Goal: Check status: Check status

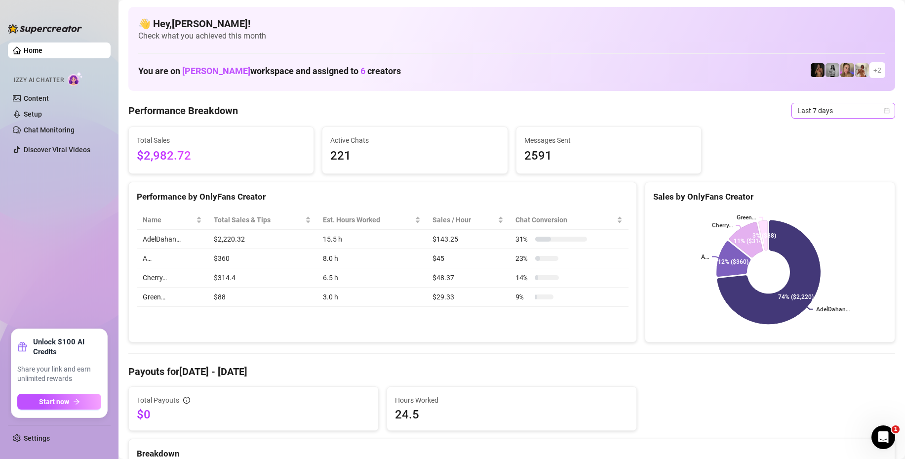
click at [823, 105] on span "Last 7 days" at bounding box center [843, 110] width 92 height 15
click at [809, 128] on div "Last 24 hours" at bounding box center [835, 130] width 88 height 11
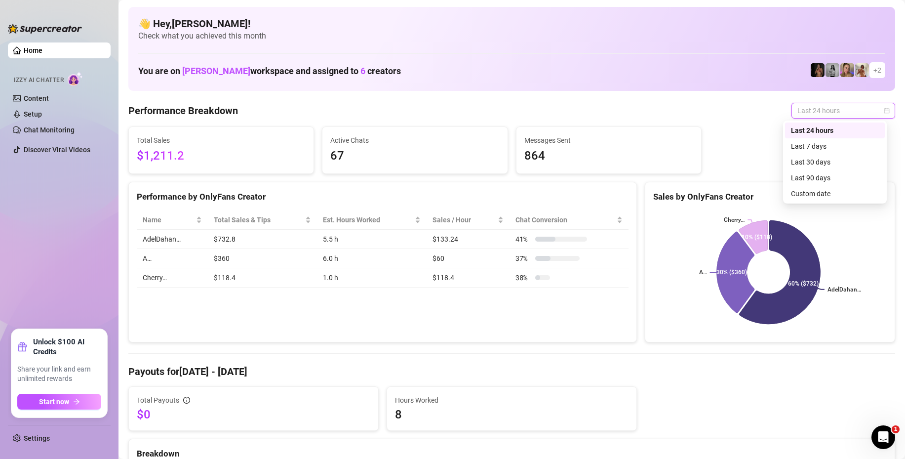
click at [797, 109] on span "Last 24 hours" at bounding box center [843, 110] width 92 height 15
click at [815, 193] on div "Custom date" at bounding box center [835, 193] width 88 height 11
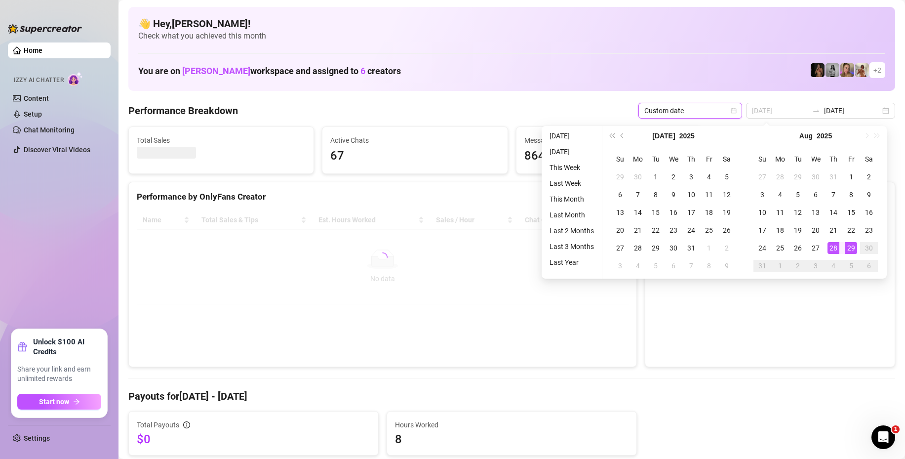
type input "[DATE]"
click at [834, 248] on div "28" at bounding box center [833, 248] width 12 height 12
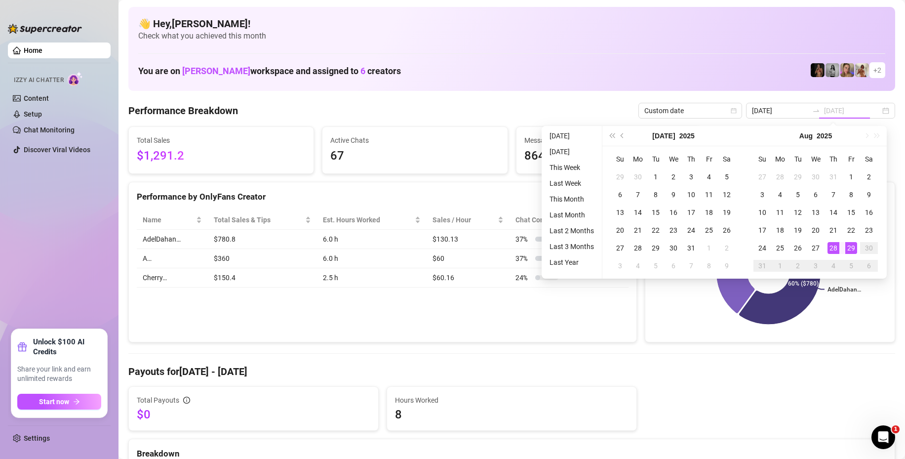
click at [854, 247] on div "29" at bounding box center [851, 248] width 12 height 12
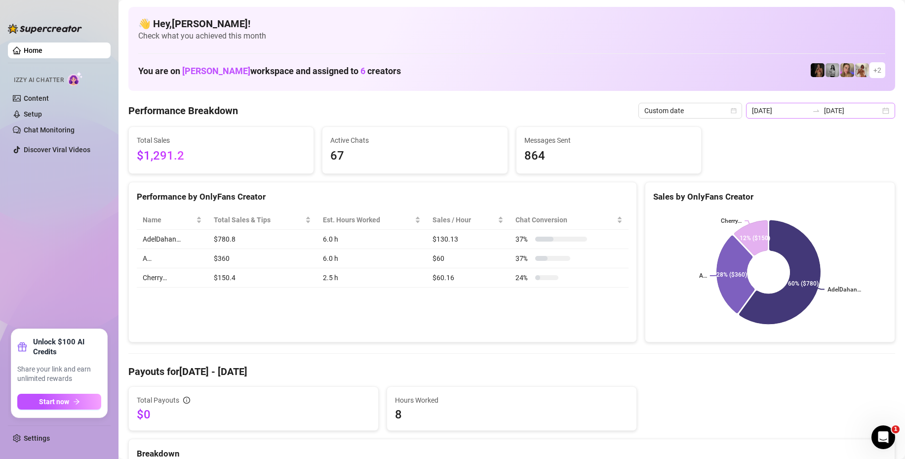
click at [881, 109] on div "[DATE] [DATE]" at bounding box center [820, 111] width 149 height 16
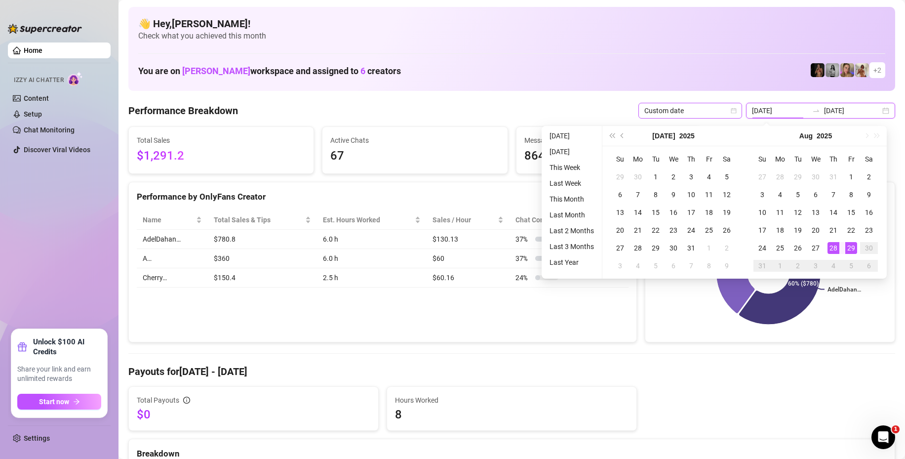
click at [692, 107] on span "Custom date" at bounding box center [690, 110] width 92 height 15
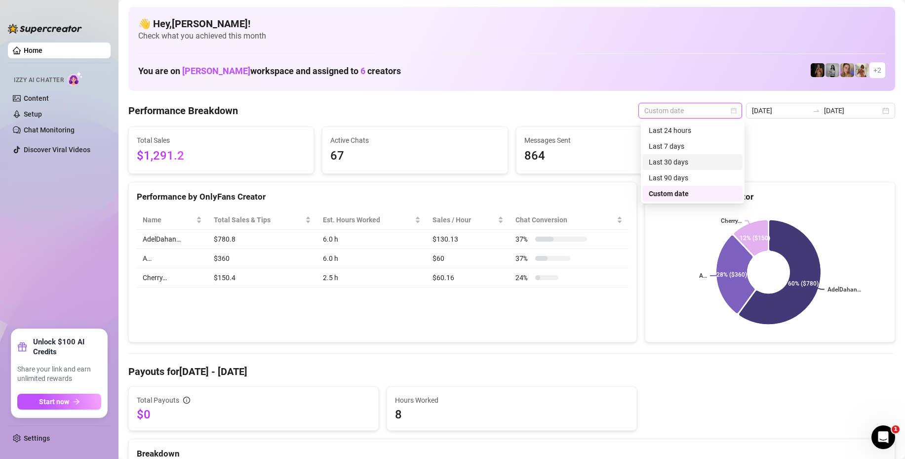
click at [693, 161] on div "Last 30 days" at bounding box center [693, 162] width 88 height 11
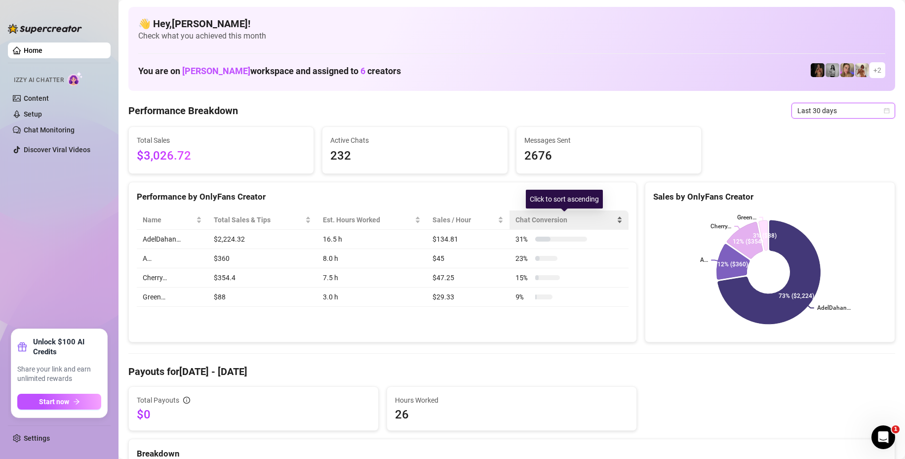
click at [611, 218] on div "Chat Conversion" at bounding box center [568, 219] width 107 height 11
